Goal: Find specific page/section: Find specific page/section

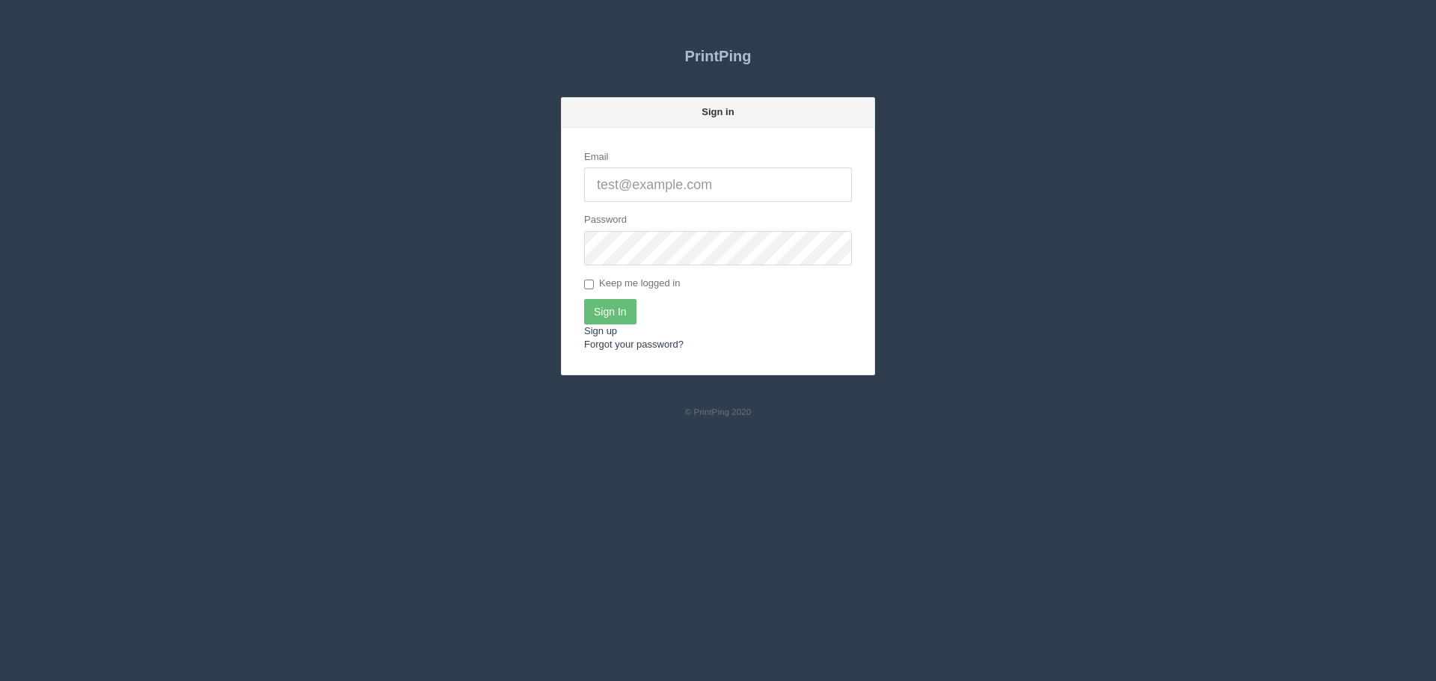
type input "[EMAIL_ADDRESS][DOMAIN_NAME]"
click at [618, 319] on input "Sign In" at bounding box center [610, 311] width 52 height 25
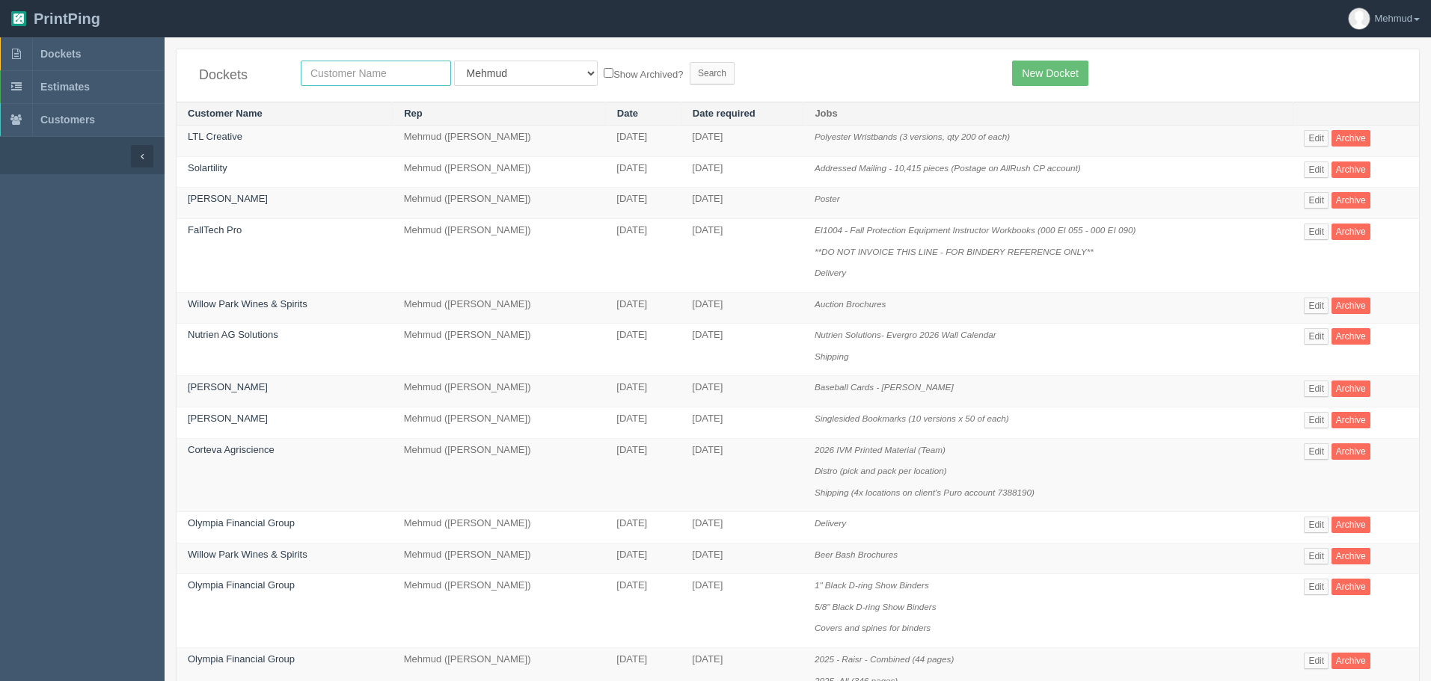
click at [325, 70] on input "text" at bounding box center [376, 73] width 150 height 25
type input "kent"
click at [689, 69] on input "Search" at bounding box center [711, 73] width 45 height 22
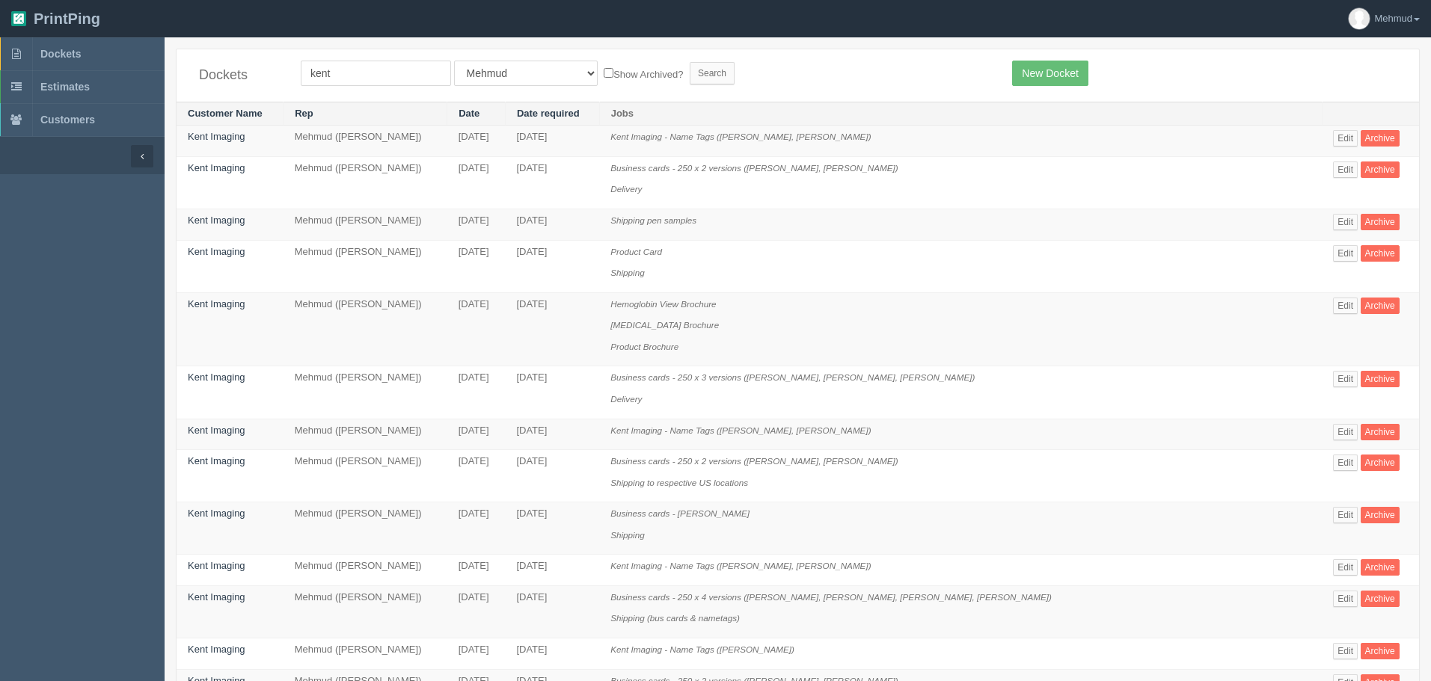
click at [692, 135] on icon "Kent Imaging - Name Tags (JENNIE FEIGHT, CHRIS TIEMANN)" at bounding box center [740, 137] width 260 height 10
click at [231, 138] on link "Kent Imaging" at bounding box center [217, 136] width 58 height 11
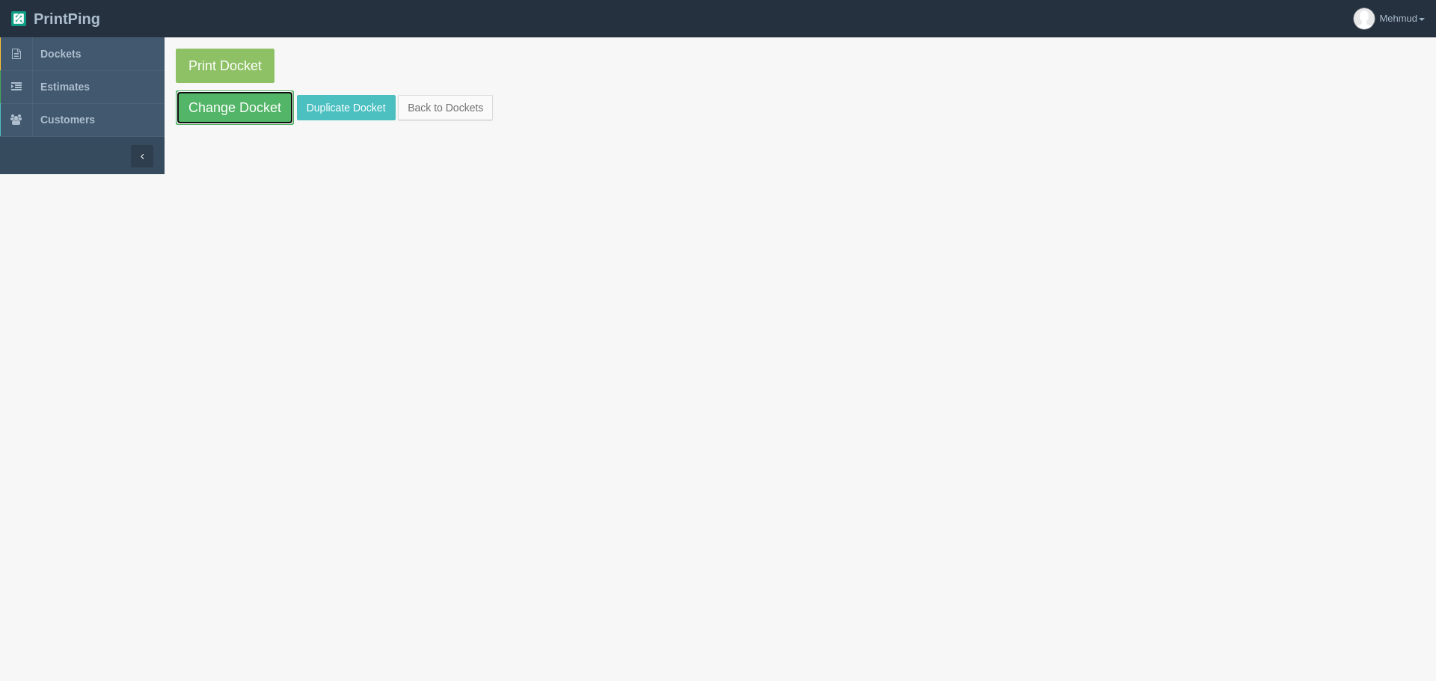
click at [230, 111] on link "Change Docket" at bounding box center [235, 107] width 118 height 34
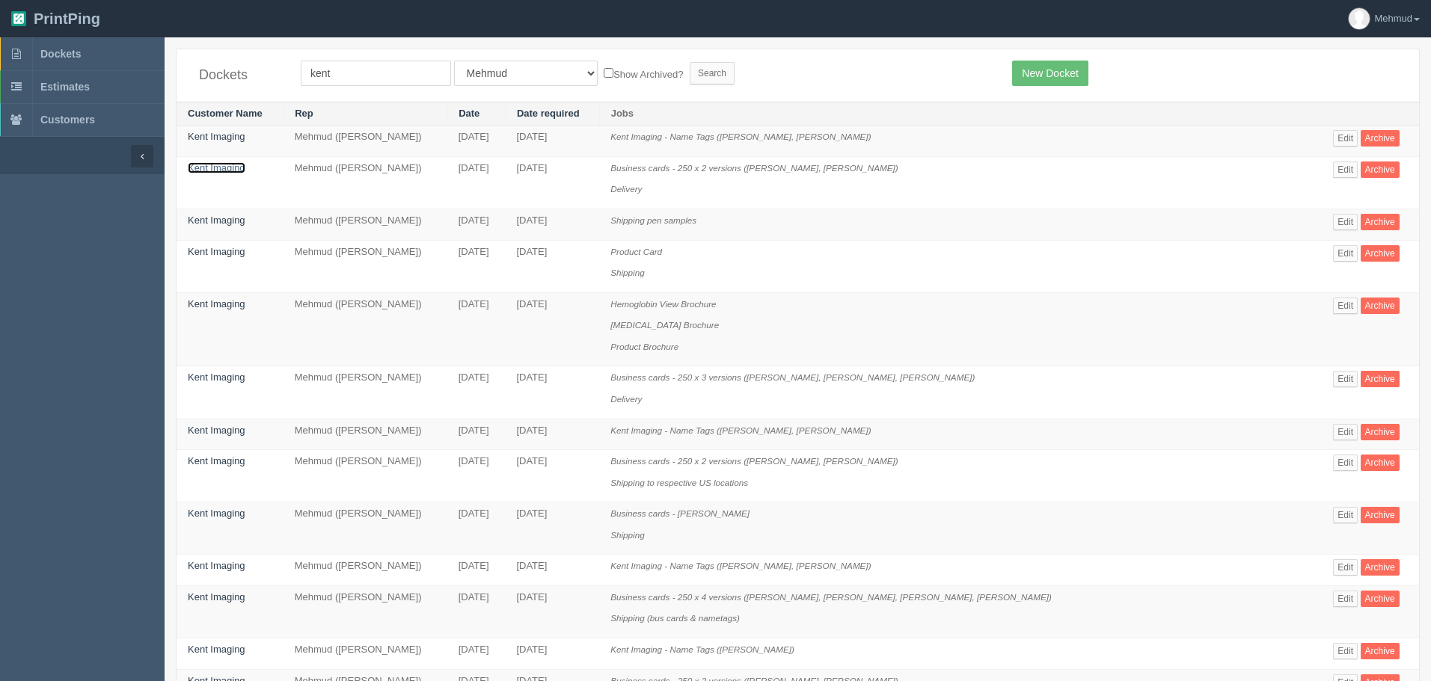
click at [233, 165] on link "Kent Imaging" at bounding box center [217, 167] width 58 height 11
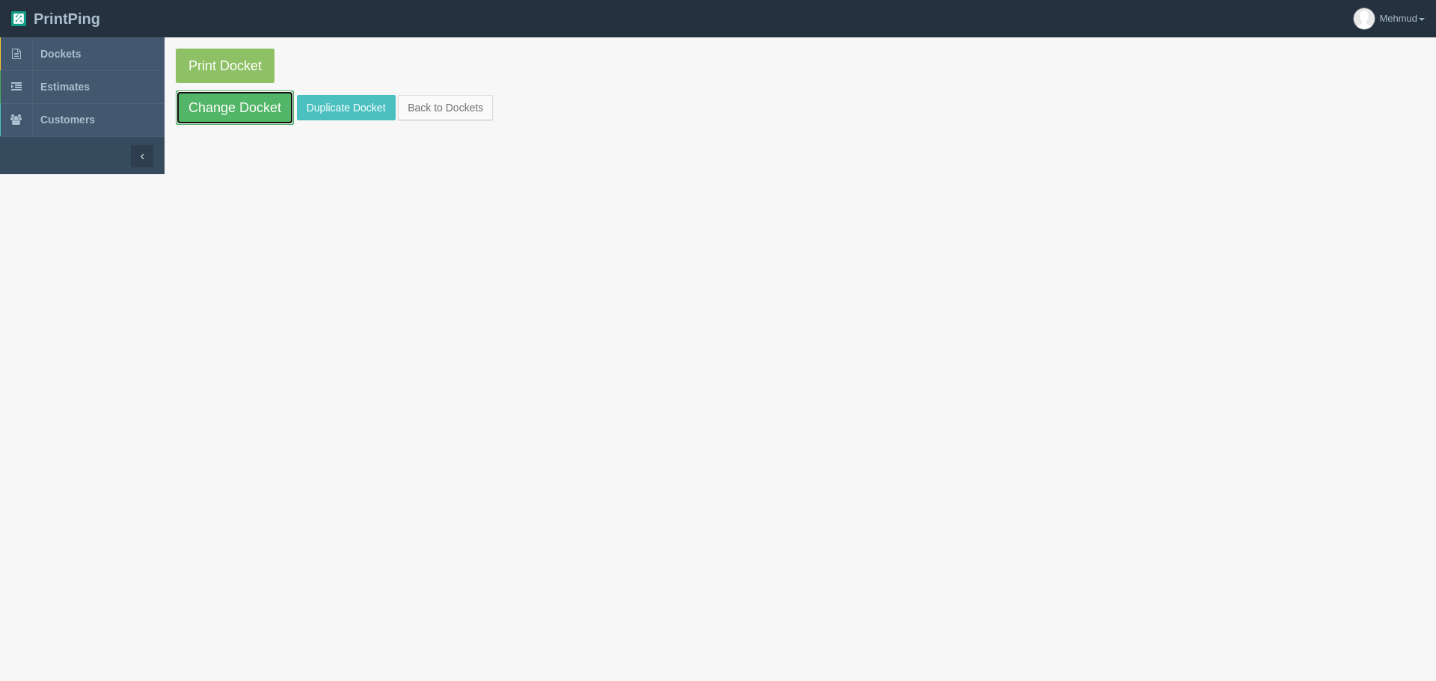
click at [242, 115] on link "Change Docket" at bounding box center [235, 107] width 118 height 34
